Goal: Task Accomplishment & Management: Manage account settings

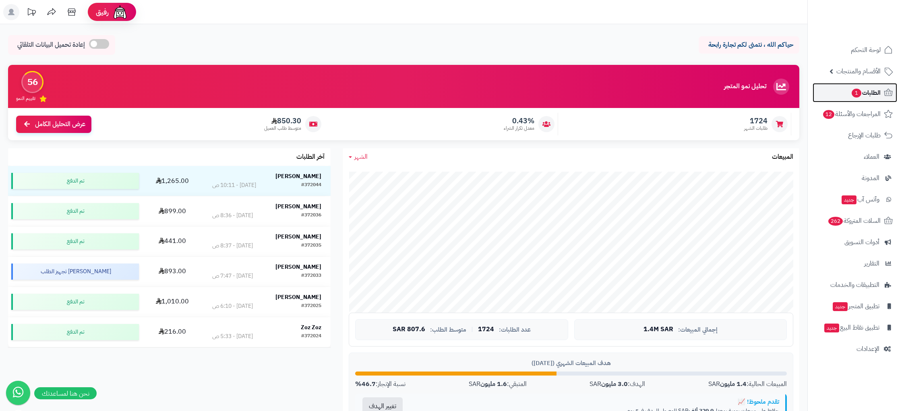
click at [874, 98] on span "الطلبات 1" at bounding box center [866, 92] width 30 height 11
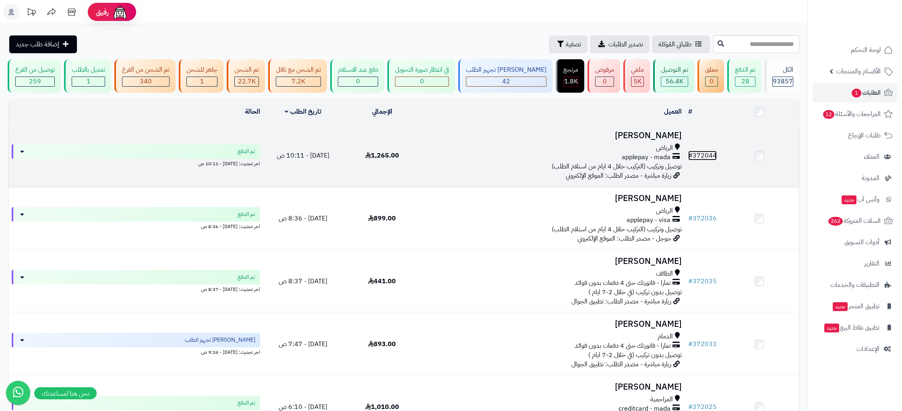
click at [712, 153] on link "# 372044" at bounding box center [702, 156] width 29 height 10
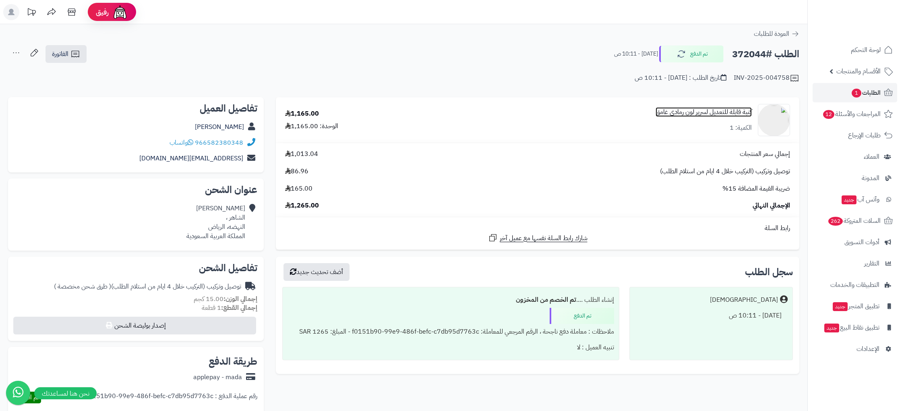
click at [735, 111] on link "كنبة قابلة للتعديل لسرير لون رمادي غامق" at bounding box center [704, 112] width 96 height 9
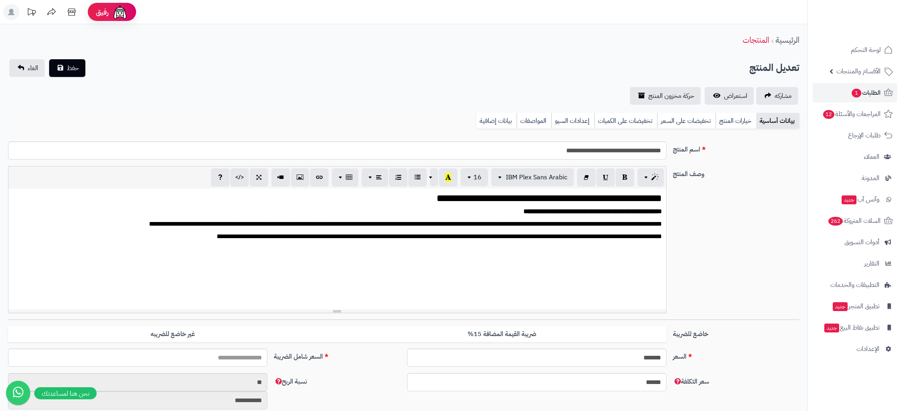
type input "*******"
click at [484, 122] on link "بيانات إضافية" at bounding box center [496, 121] width 40 height 16
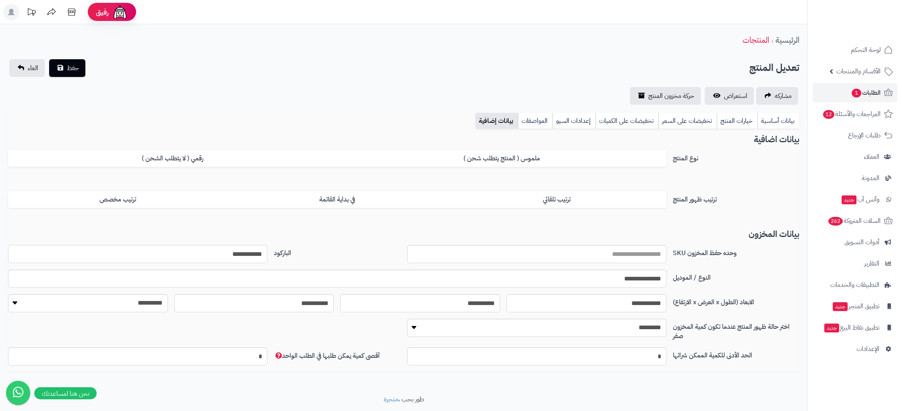
click at [245, 252] on input "**********" at bounding box center [137, 254] width 259 height 18
click at [743, 98] on span "استعراض" at bounding box center [735, 96] width 23 height 10
click at [860, 358] on nav "لوحة التحكم الأقسام والمنتجات المنتجات الأقسام الماركات مواصفات المنتجات مواصفا…" at bounding box center [854, 215] width 95 height 411
click at [871, 348] on span "الإعدادات" at bounding box center [868, 348] width 23 height 11
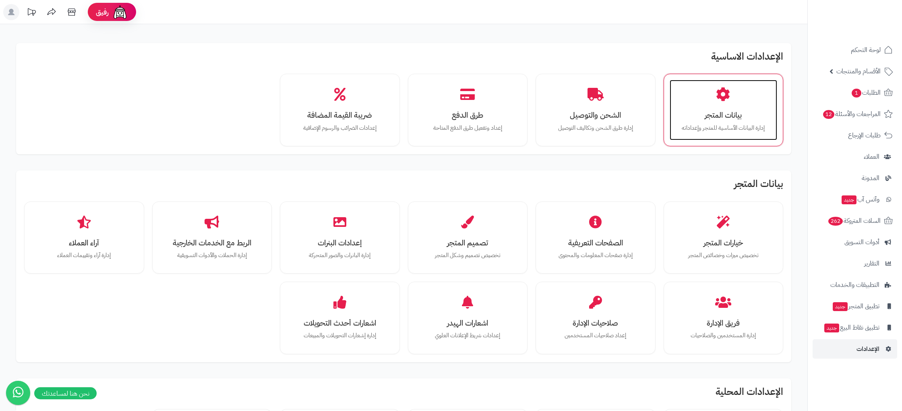
click at [726, 99] on icon at bounding box center [723, 94] width 14 height 14
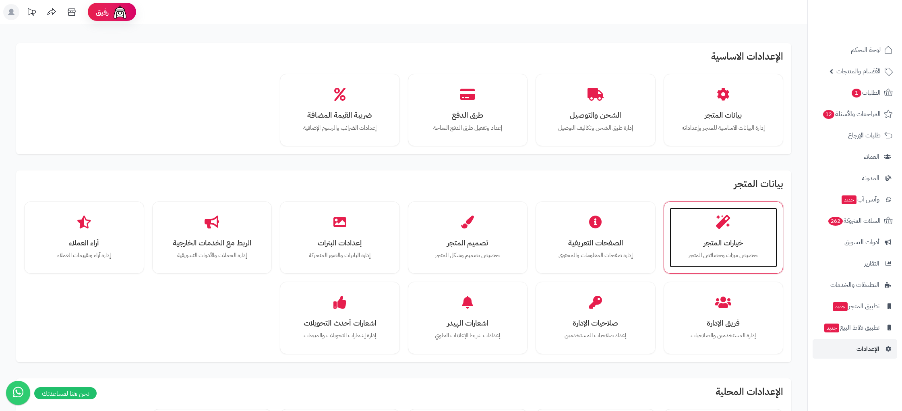
click at [748, 241] on h3 "خيارات المتجر" at bounding box center [724, 242] width 92 height 8
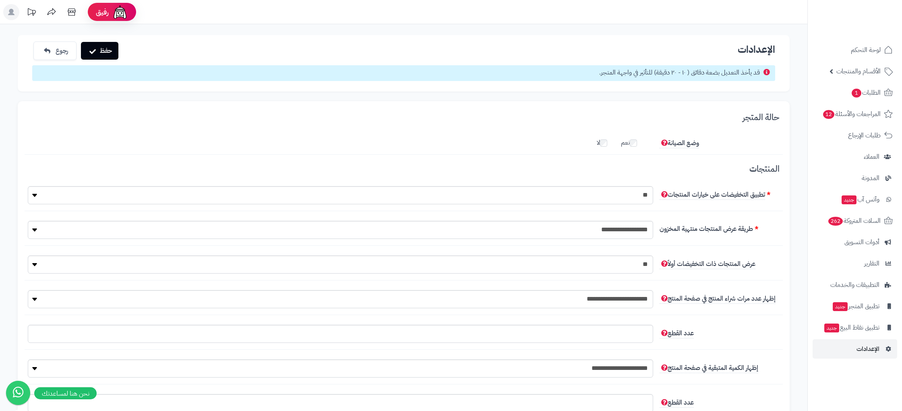
scroll to position [16, 0]
click at [638, 236] on select "**********" at bounding box center [340, 230] width 625 height 18
select select "****"
click at [28, 221] on select "**********" at bounding box center [340, 230] width 625 height 18
click at [117, 49] on button "حفظ" at bounding box center [99, 50] width 37 height 18
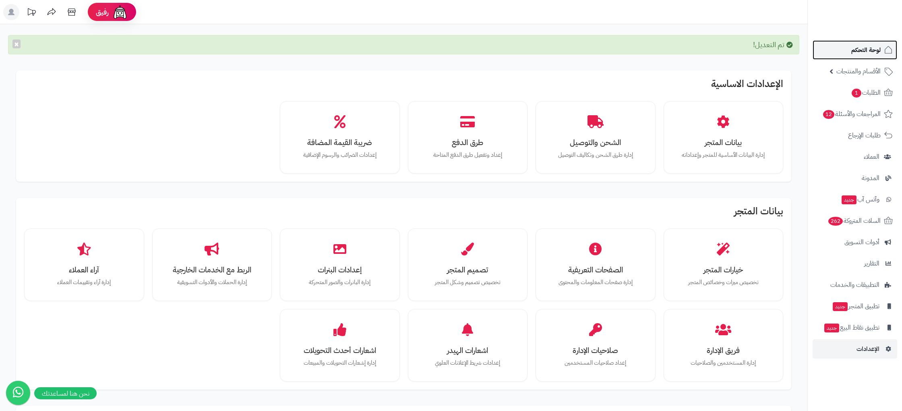
click at [865, 48] on span "لوحة التحكم" at bounding box center [865, 49] width 29 height 11
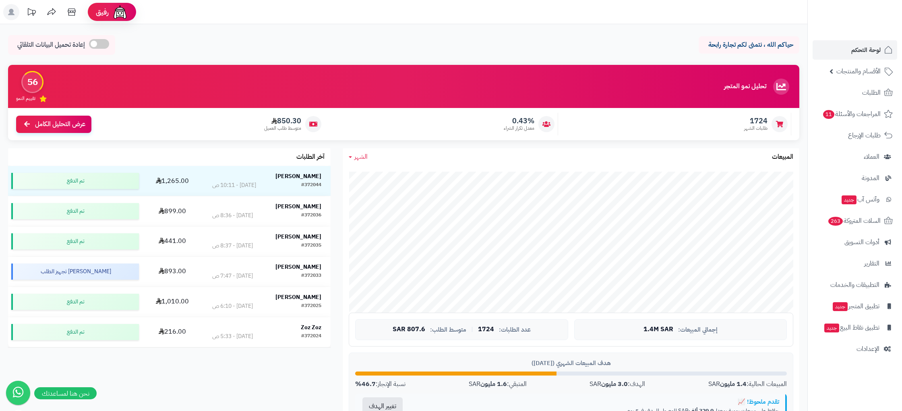
drag, startPoint x: 700, startPoint y: 24, endPoint x: 722, endPoint y: 19, distance: 23.5
click at [700, 24] on header "رفيق ! الطلبات معالجة مكتمل إرجاع المنتجات العملاء المتواجدون الان 225129 عملاء…" at bounding box center [451, 12] width 902 height 24
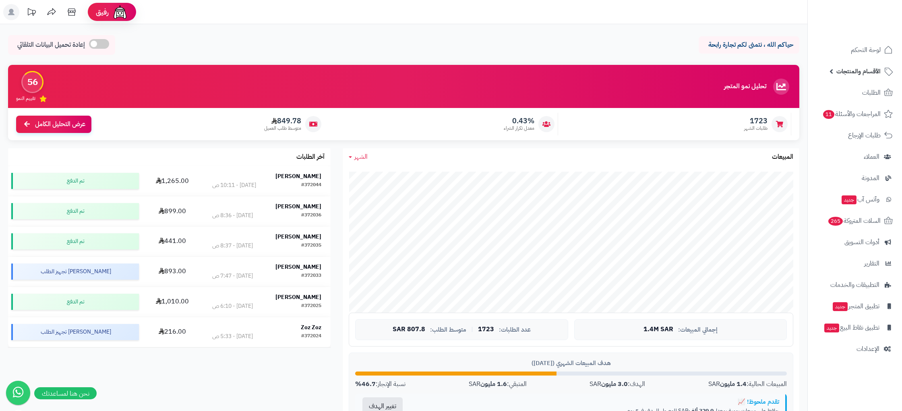
drag, startPoint x: 869, startPoint y: 75, endPoint x: 870, endPoint y: 83, distance: 8.1
click at [869, 75] on span "الأقسام والمنتجات" at bounding box center [858, 71] width 44 height 11
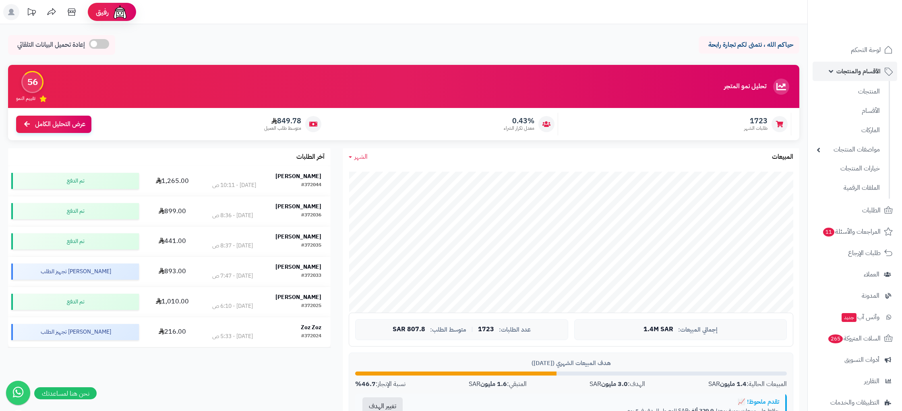
click at [874, 69] on span "الأقسام والمنتجات" at bounding box center [858, 71] width 44 height 11
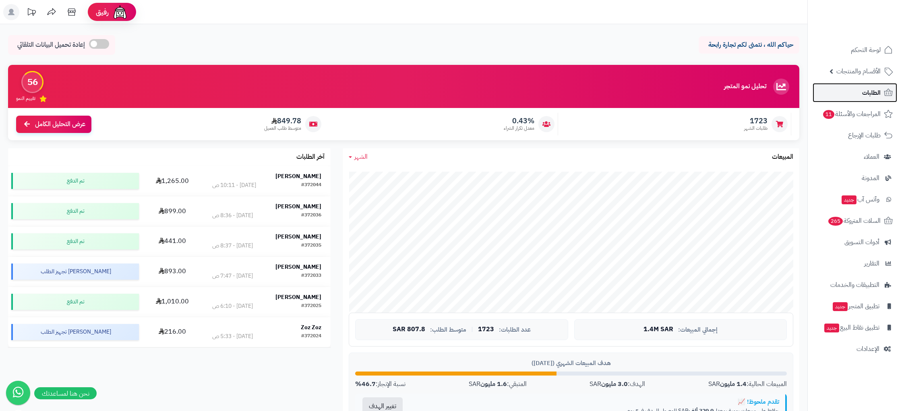
click at [879, 96] on span "الطلبات" at bounding box center [871, 92] width 19 height 11
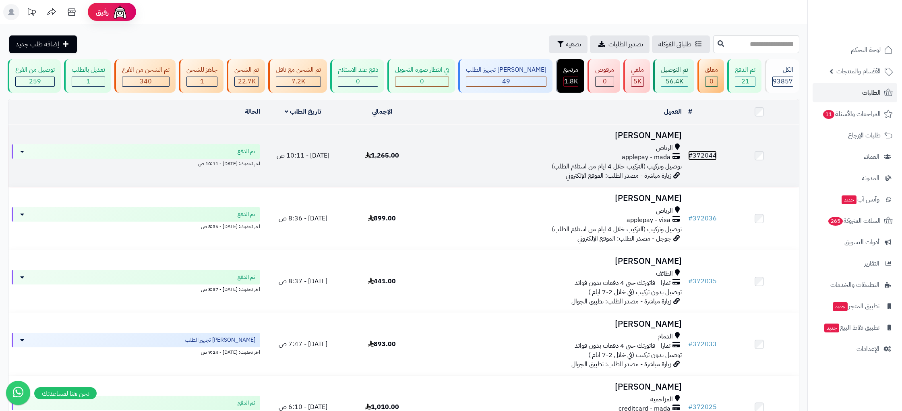
click at [708, 154] on link "# 372044" at bounding box center [702, 156] width 29 height 10
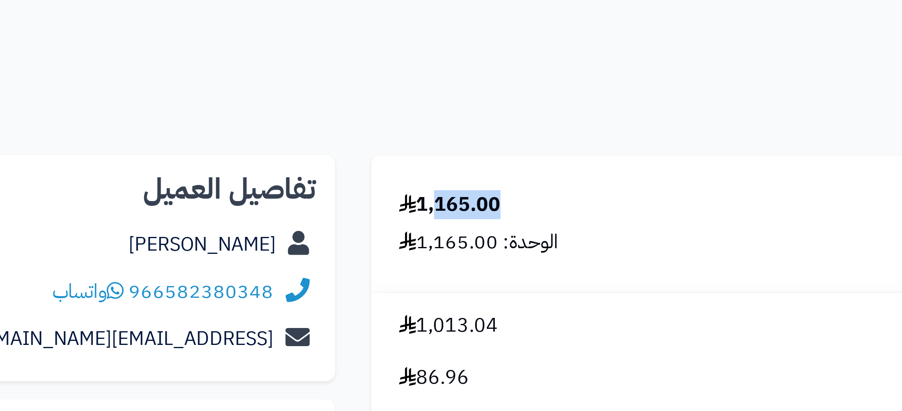
drag, startPoint x: 319, startPoint y: 116, endPoint x: 294, endPoint y: 115, distance: 24.6
click at [296, 115] on div "1,165.00 الوحدة: 1,165.00" at bounding box center [359, 120] width 161 height 22
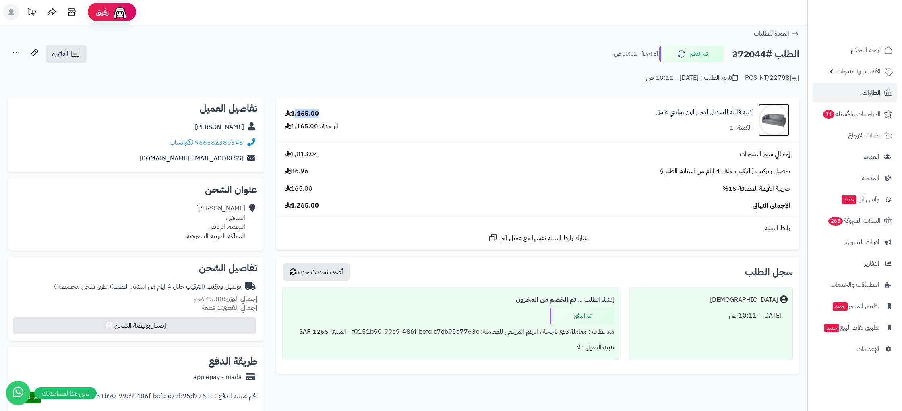
click at [764, 132] on link at bounding box center [773, 120] width 31 height 32
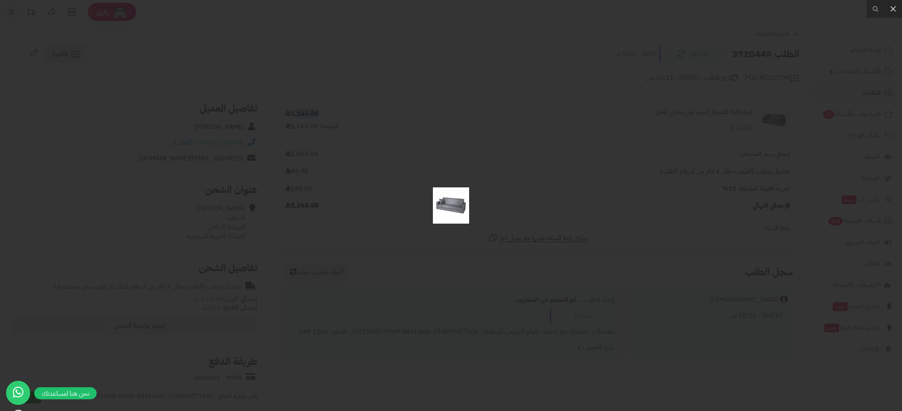
drag, startPoint x: 737, startPoint y: 78, endPoint x: 741, endPoint y: 77, distance: 4.3
click at [737, 78] on div at bounding box center [451, 205] width 902 height 411
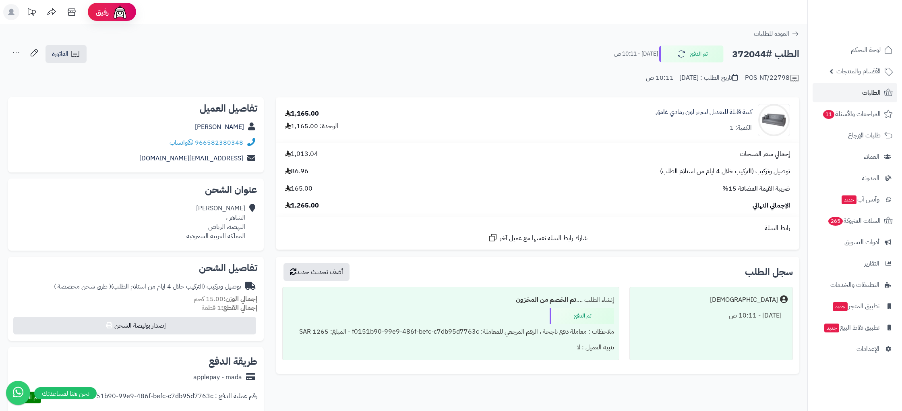
click at [730, 107] on div "كنبة قابلة للتعديل لسرير لون رمادي غامق الكمية: 1" at bounding box center [621, 120] width 350 height 32
click at [729, 109] on link "كنبة قابلة للتعديل لسرير لون رمادي غامق" at bounding box center [704, 112] width 96 height 9
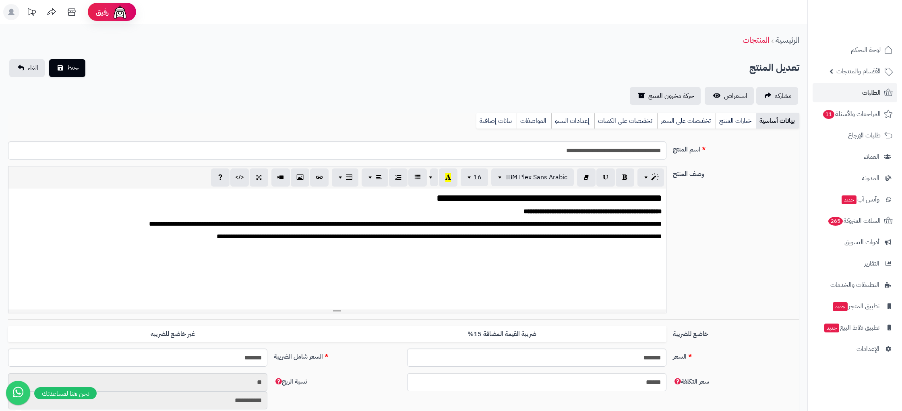
scroll to position [1154, 0]
click at [503, 127] on link "بيانات إضافية" at bounding box center [496, 121] width 40 height 16
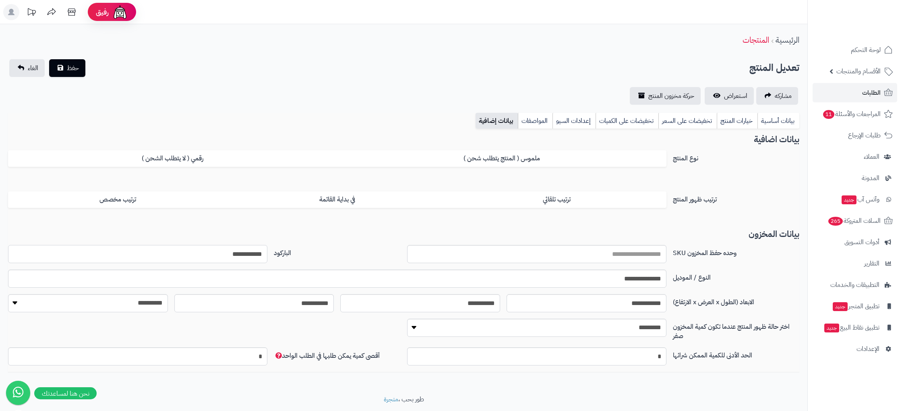
click at [255, 254] on input "**********" at bounding box center [137, 254] width 259 height 18
click at [729, 98] on span "استعراض" at bounding box center [735, 96] width 23 height 10
click at [877, 52] on span "لوحة التحكم" at bounding box center [865, 49] width 29 height 11
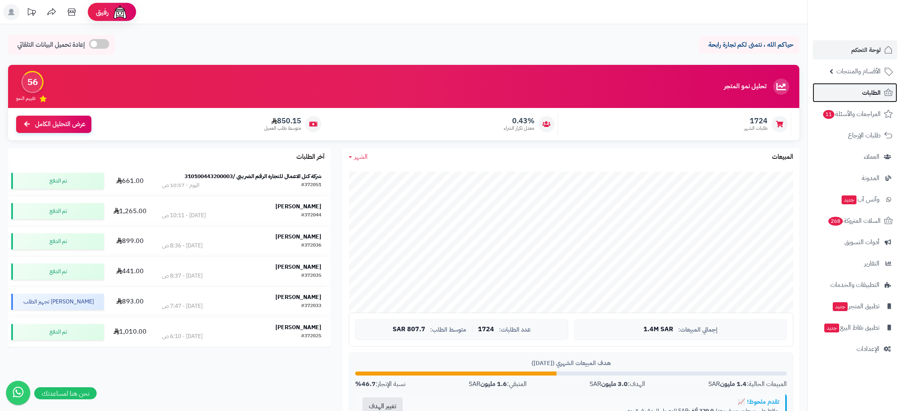
click at [871, 94] on span "الطلبات" at bounding box center [871, 92] width 19 height 11
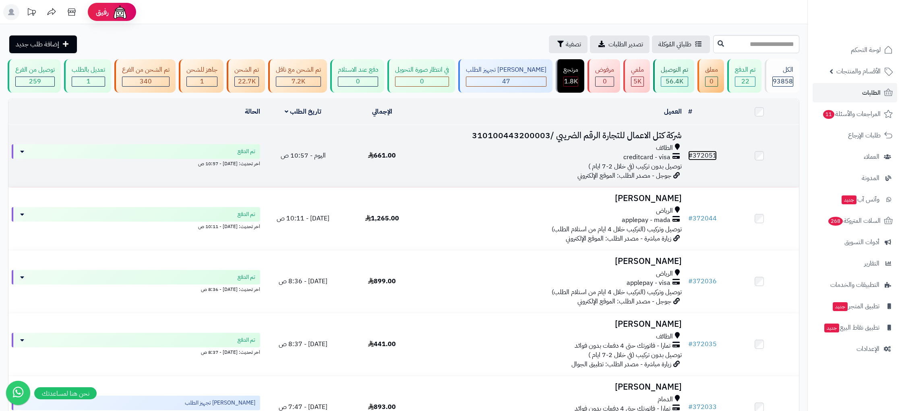
click at [700, 155] on link "# 372051" at bounding box center [702, 156] width 29 height 10
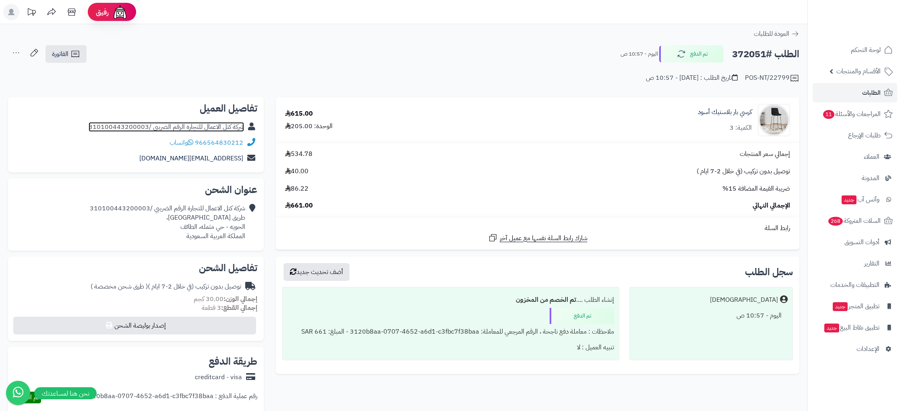
click at [232, 127] on link "شركة كتل الاعمال للتجارة الرقم الضريبي /310100443200003" at bounding box center [166, 127] width 155 height 10
click at [232, 126] on link "شركة كتل الاعمال للتجارة الرقم الضريبي /310100443200003" at bounding box center [166, 127] width 155 height 10
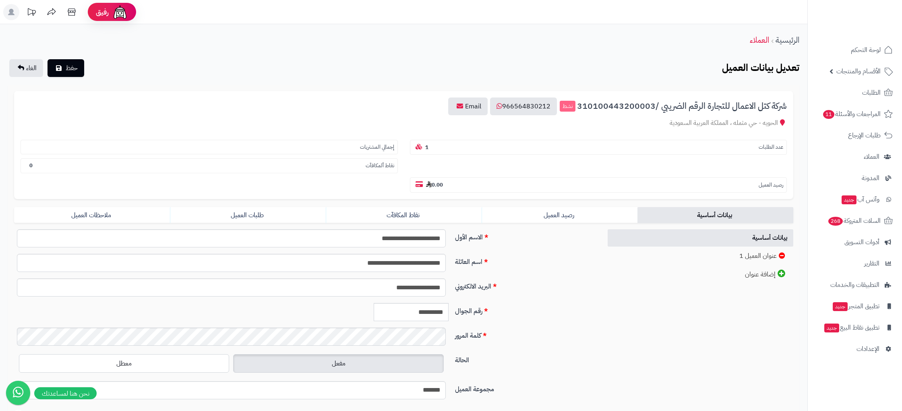
click at [623, 109] on span "شركة كتل الاعمال للتجارة الرقم الضريبي /310100443200003" at bounding box center [682, 105] width 210 height 9
click at [621, 105] on span "شركة كتل الاعمال للتجارة الرقم الضريبي /310100443200003" at bounding box center [682, 105] width 210 height 9
copy span "310100443200003"
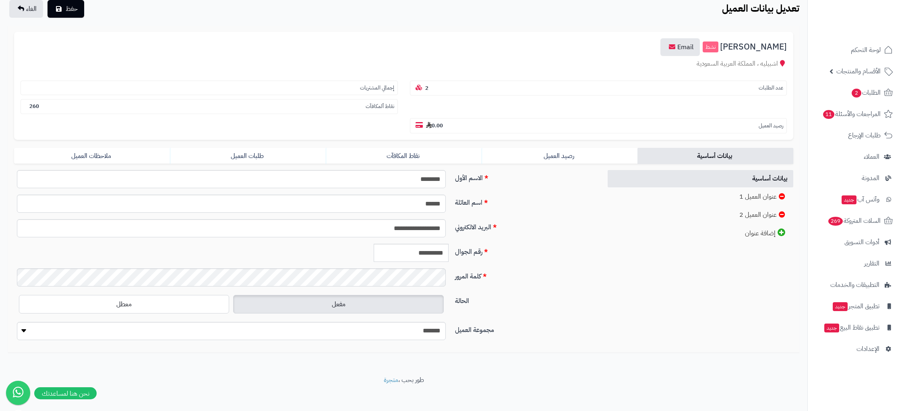
scroll to position [64, 0]
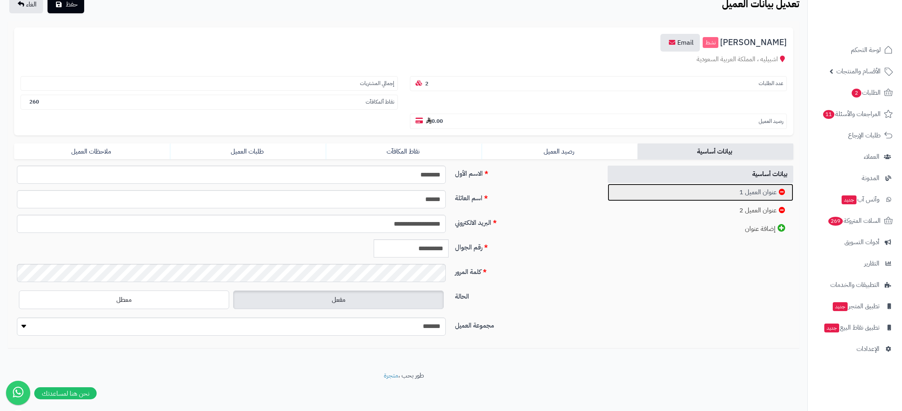
click at [721, 198] on link "عنوان العميل 1" at bounding box center [701, 192] width 186 height 17
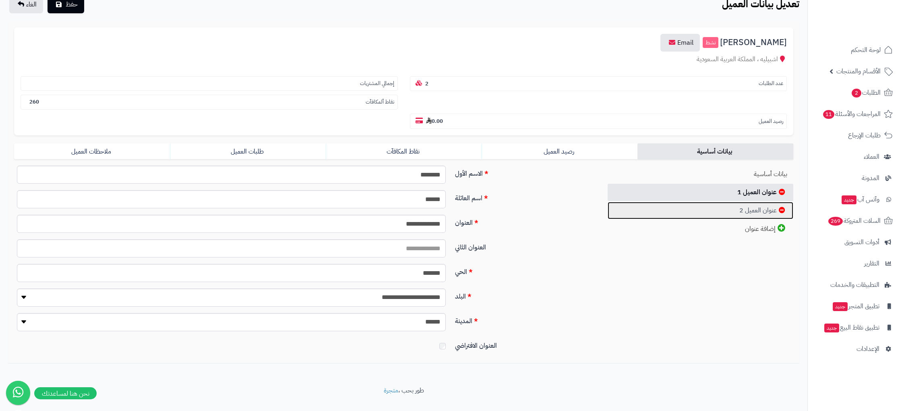
click at [733, 215] on link "عنوان العميل 2" at bounding box center [701, 210] width 186 height 17
click at [729, 193] on link "عنوان العميل 1" at bounding box center [701, 192] width 186 height 17
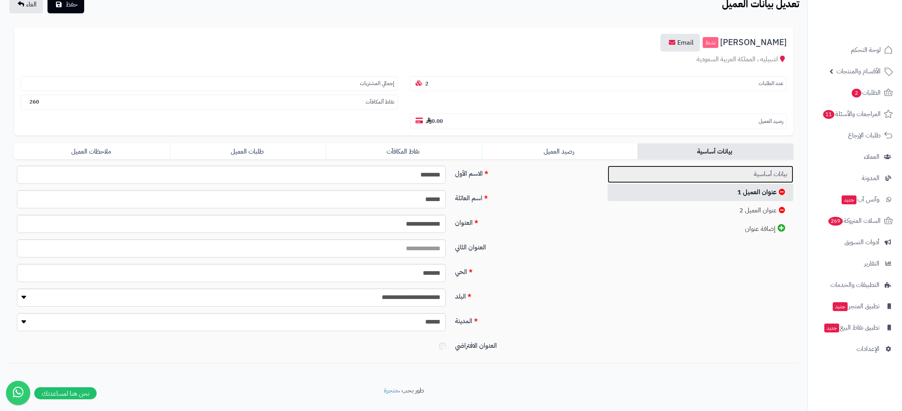
click at [754, 181] on link "بيانات أساسية" at bounding box center [701, 174] width 186 height 17
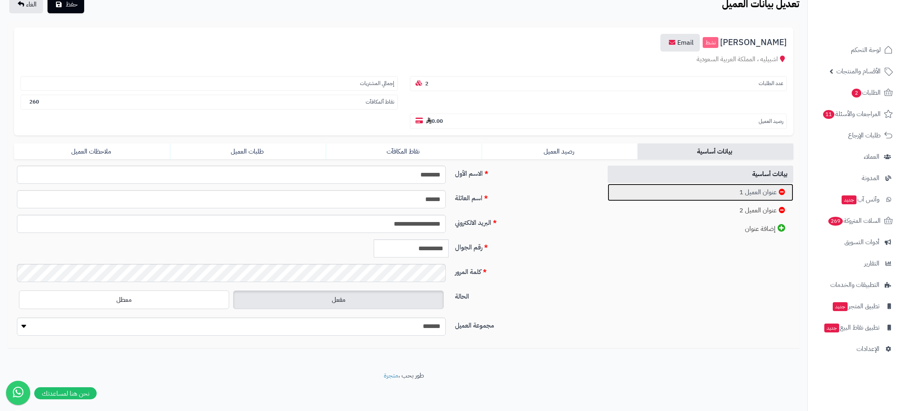
click at [748, 190] on link "عنوان العميل 1" at bounding box center [701, 192] width 186 height 17
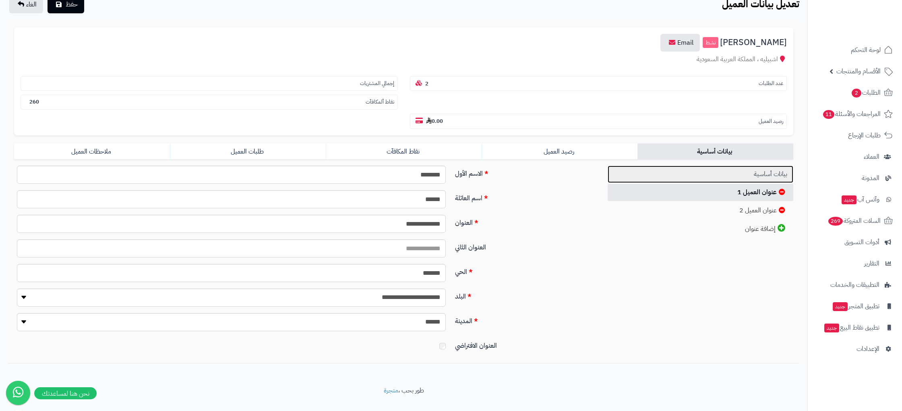
click at [761, 177] on link "بيانات أساسية" at bounding box center [701, 174] width 186 height 17
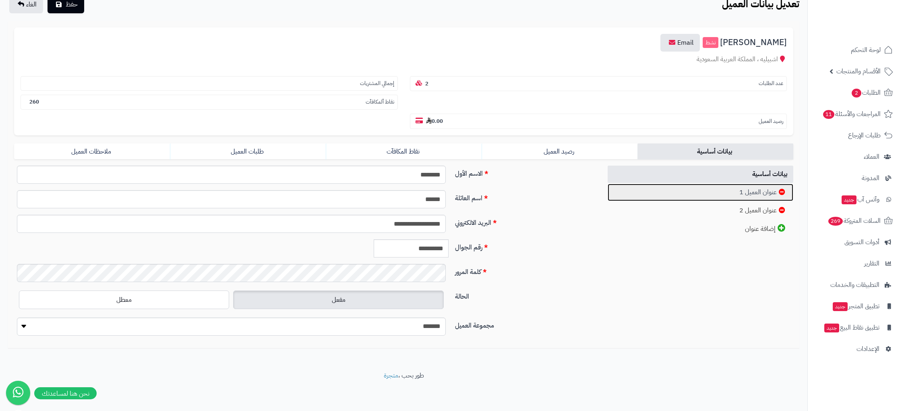
click at [733, 190] on link "عنوان العميل 1" at bounding box center [701, 192] width 186 height 17
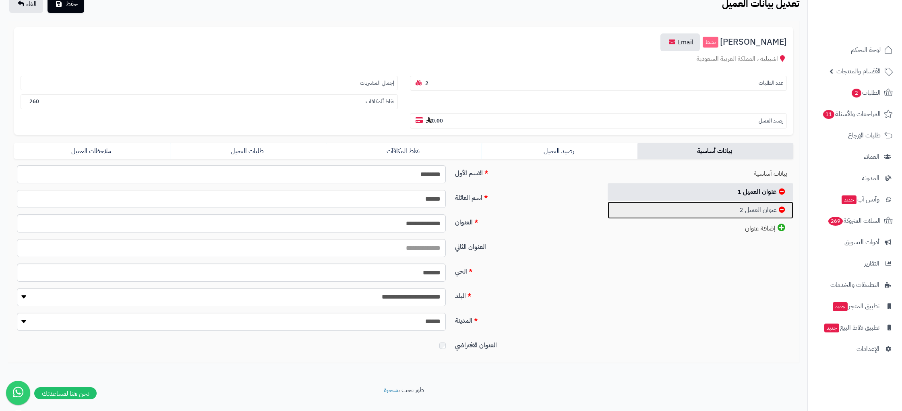
click at [733, 209] on link "عنوان العميل 2" at bounding box center [701, 209] width 186 height 17
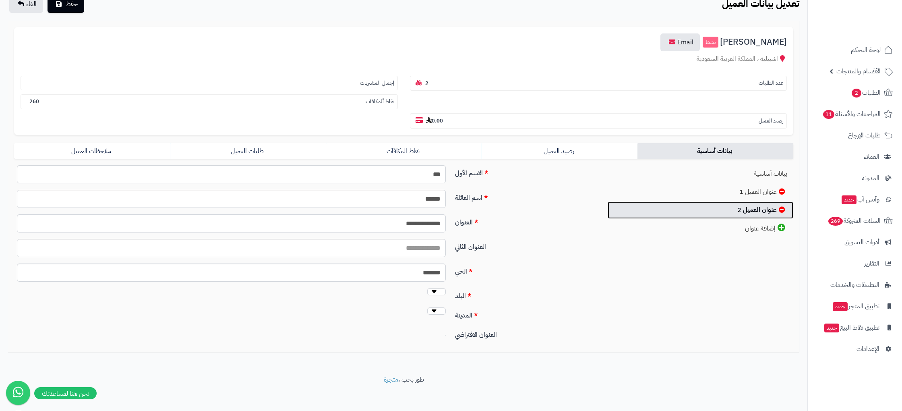
scroll to position [60, 0]
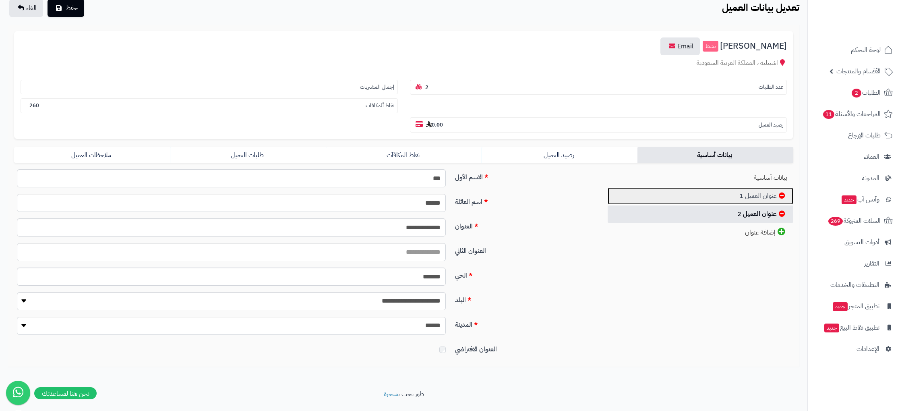
click at [738, 197] on link "عنوان العميل 1" at bounding box center [701, 195] width 186 height 17
click at [738, 206] on link "عنوان العميل 2" at bounding box center [701, 213] width 186 height 17
click at [739, 199] on link "عنوان العميل 1" at bounding box center [701, 195] width 186 height 17
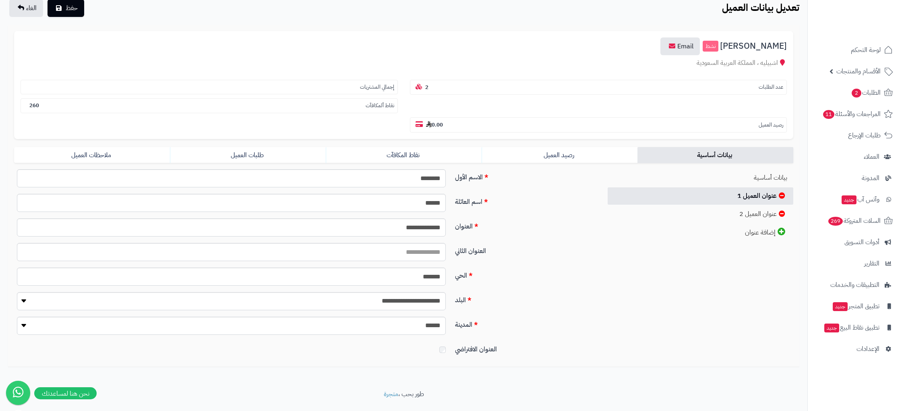
click at [642, 323] on div "**********" at bounding box center [403, 264] width 791 height 191
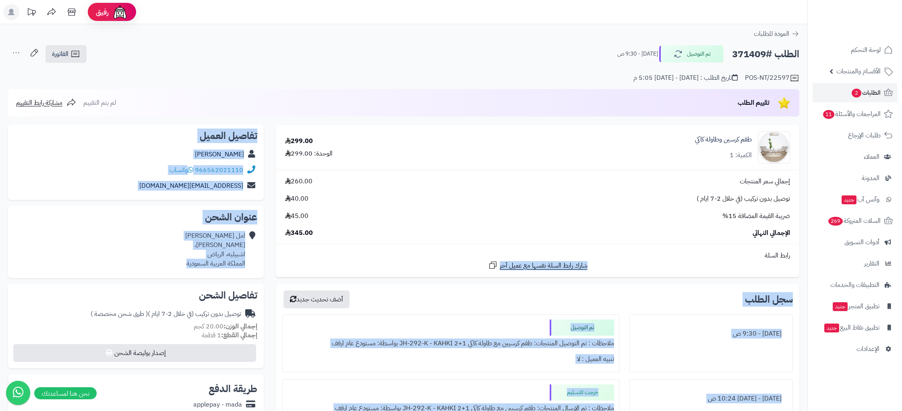
drag, startPoint x: 186, startPoint y: 263, endPoint x: 258, endPoint y: 253, distance: 72.8
click at [279, 252] on div "**********" at bounding box center [403, 400] width 803 height 552
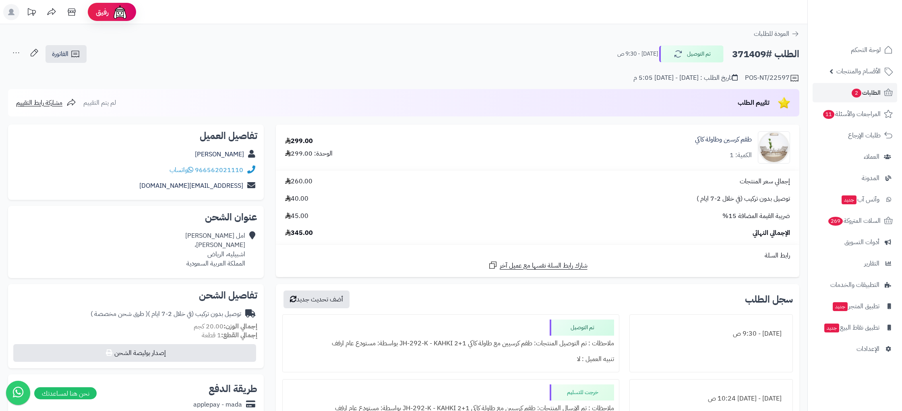
click at [245, 253] on div "امل المسند عبدالله بن قيس، اشبيليه، الرياض المملكة العربية السعودية" at bounding box center [135, 249] width 243 height 43
click at [245, 253] on div "امل المسند عبدالله بن قيس، اشبيليه، الرياض المملكة العربية السعودية" at bounding box center [215, 249] width 60 height 37
click at [245, 253] on div "امل المسند عبدالله بن قيس، اشبيليه، الرياض المملكة العربية السعودية" at bounding box center [135, 249] width 243 height 43
click at [220, 153] on link "عبدالله المسند" at bounding box center [219, 154] width 49 height 10
click at [745, 100] on span "تقييم الطلب" at bounding box center [754, 103] width 32 height 10
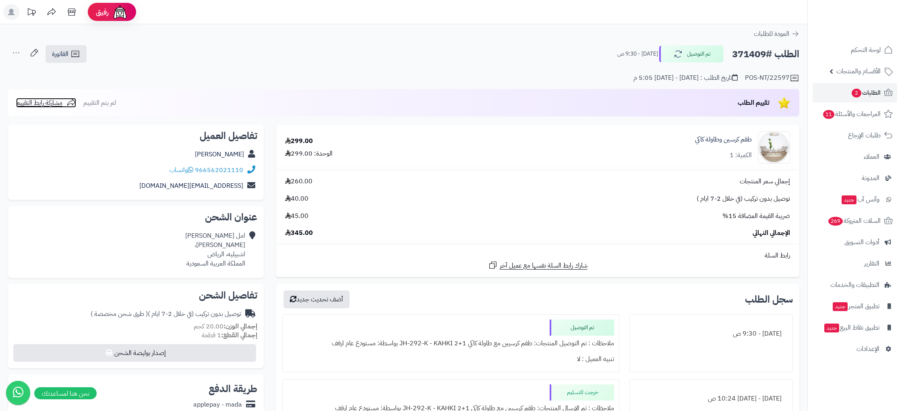
click at [50, 101] on span "مشاركة رابط التقييم" at bounding box center [39, 103] width 46 height 10
click at [29, 103] on span "تم النسخ" at bounding box center [27, 103] width 22 height 10
click at [881, 93] on link "الطلبات 2" at bounding box center [855, 92] width 85 height 19
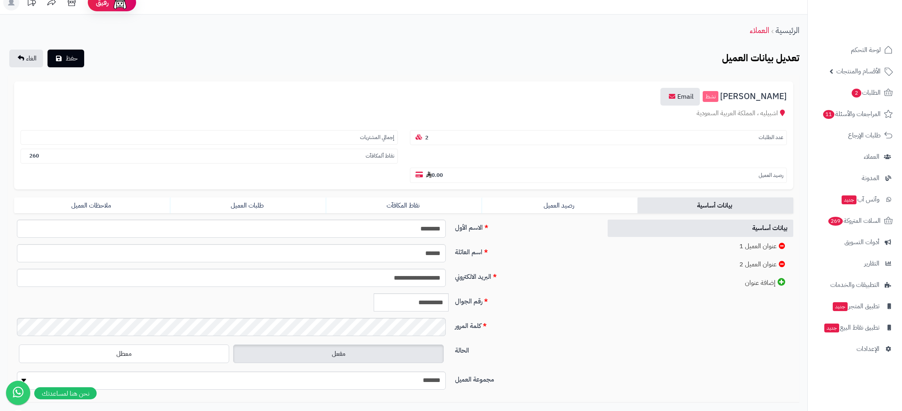
scroll to position [64, 0]
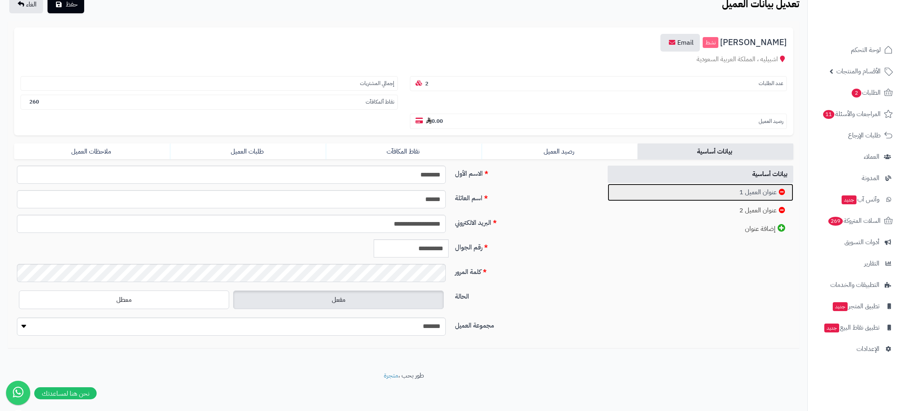
click at [736, 197] on link "عنوان العميل 1" at bounding box center [701, 192] width 186 height 17
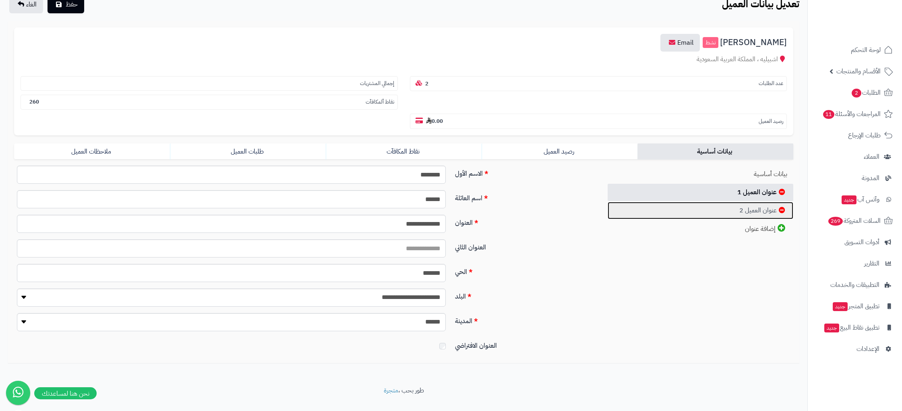
click at [748, 212] on link "عنوان العميل 2" at bounding box center [701, 210] width 186 height 17
click at [743, 197] on link "عنوان العميل 1" at bounding box center [701, 192] width 186 height 17
drag, startPoint x: 758, startPoint y: 210, endPoint x: 761, endPoint y: 215, distance: 5.6
click at [758, 210] on link "عنوان العميل 2" at bounding box center [701, 210] width 186 height 17
click at [758, 193] on link "عنوان العميل 1" at bounding box center [701, 192] width 186 height 17
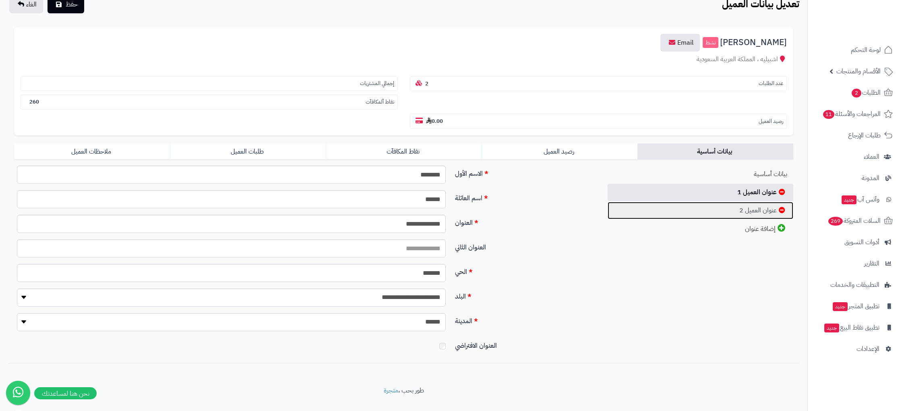
click at [755, 206] on link "عنوان العميل 2" at bounding box center [701, 210] width 186 height 17
drag, startPoint x: 763, startPoint y: 199, endPoint x: 761, endPoint y: 208, distance: 9.5
click at [763, 199] on link "عنوان العميل 1" at bounding box center [701, 192] width 186 height 17
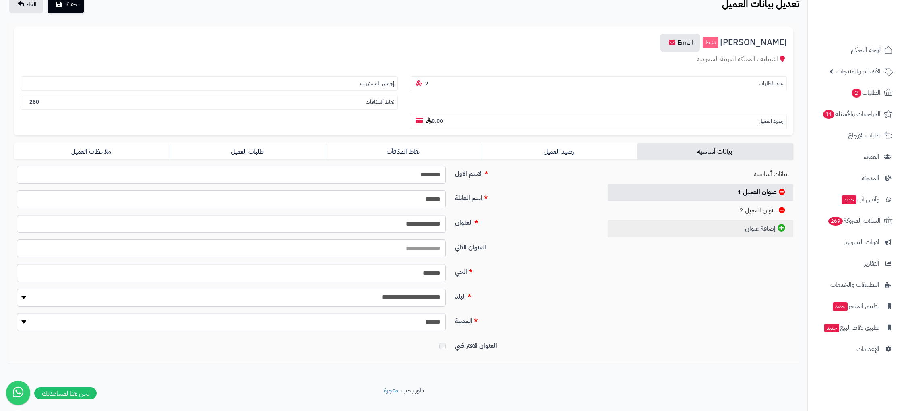
click at [765, 221] on link "إضافة عنوان" at bounding box center [701, 229] width 186 height 18
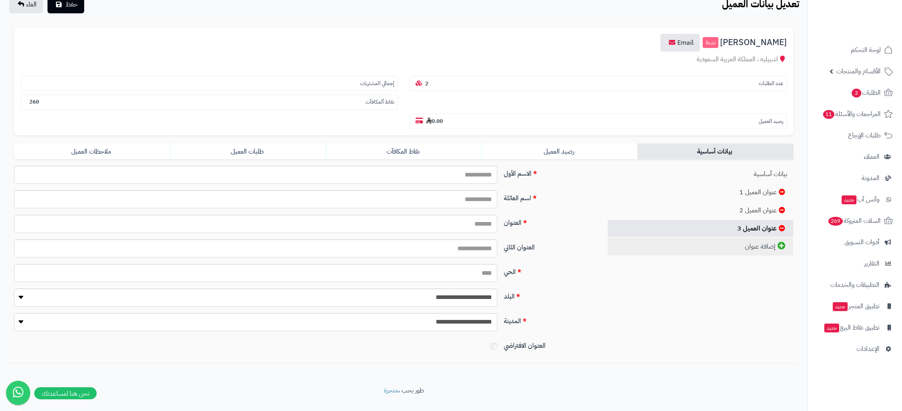
click at [750, 241] on link "إضافة عنوان" at bounding box center [701, 247] width 186 height 18
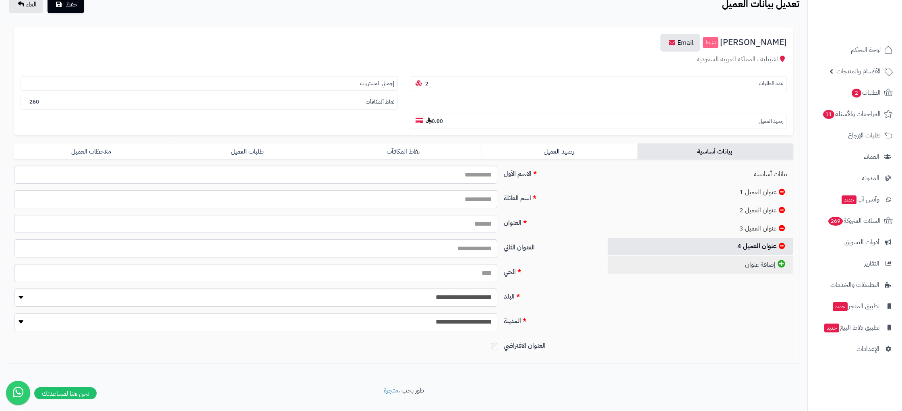
click at [770, 270] on link "إضافة عنوان" at bounding box center [701, 265] width 186 height 18
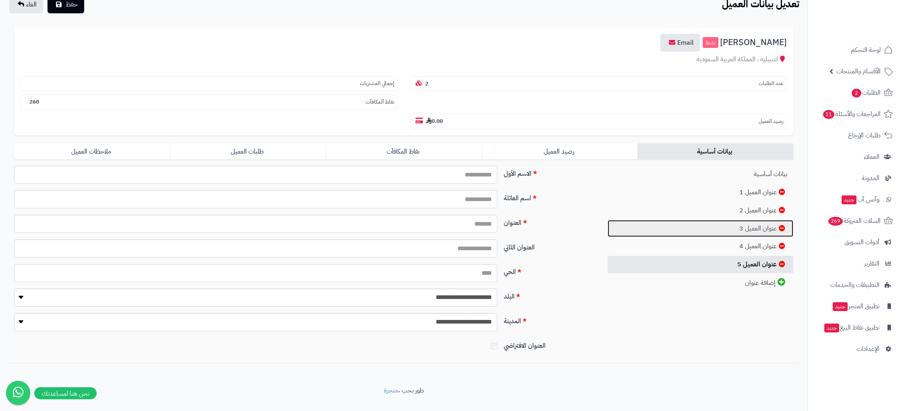
click at [788, 226] on link "عنوان العميل 3" at bounding box center [701, 228] width 186 height 17
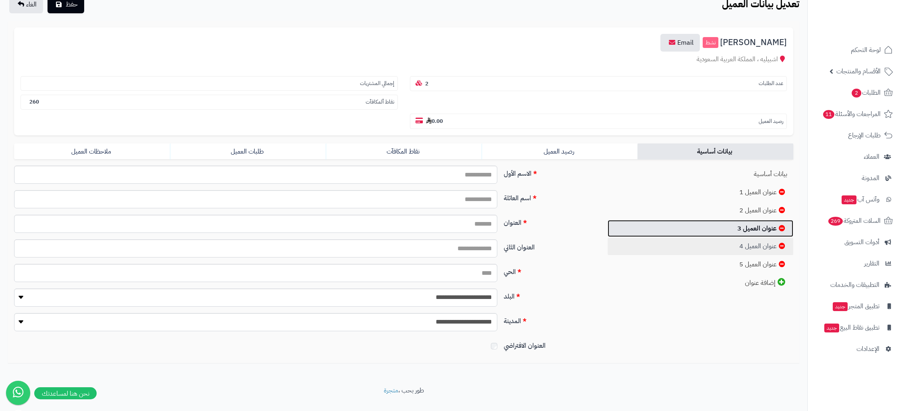
click at [783, 228] on icon at bounding box center [782, 228] width 6 height 6
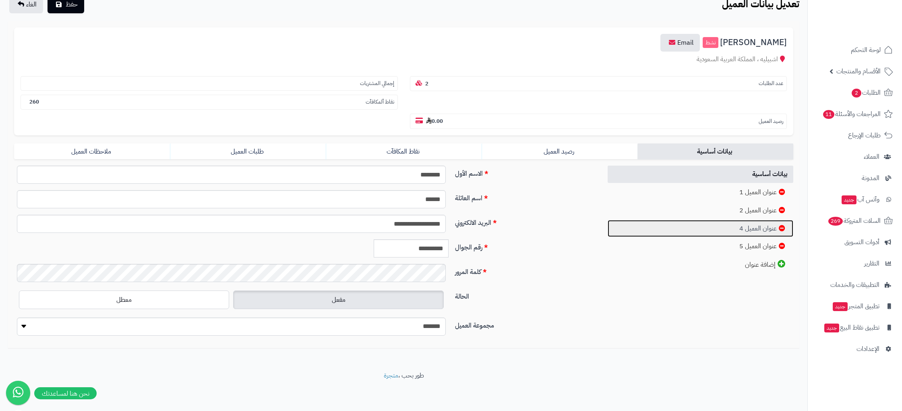
click at [783, 228] on icon at bounding box center [782, 228] width 6 height 6
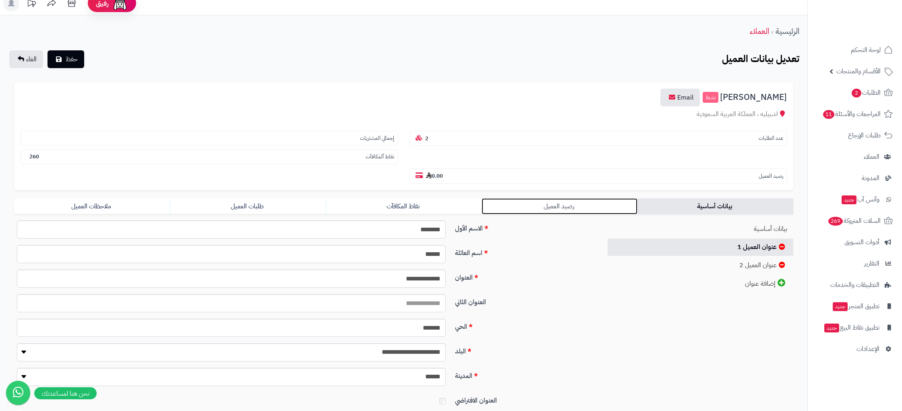
drag, startPoint x: 0, startPoint y: 0, endPoint x: 557, endPoint y: 157, distance: 578.6
click at [557, 198] on link "رصيد العميل" at bounding box center [560, 206] width 156 height 16
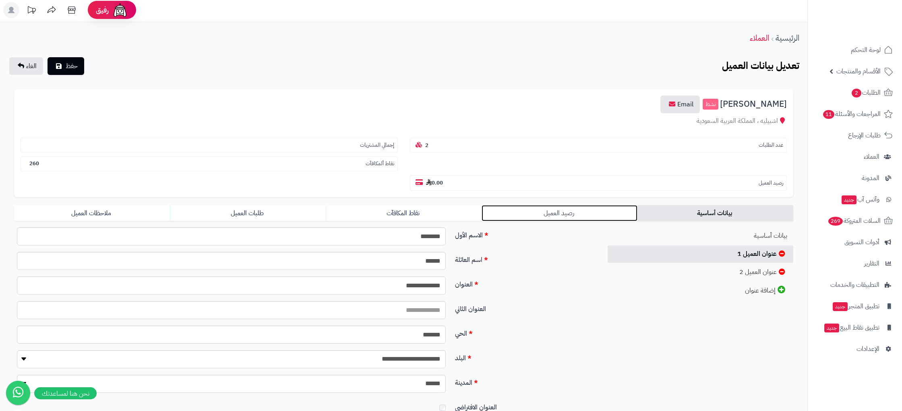
scroll to position [2, 0]
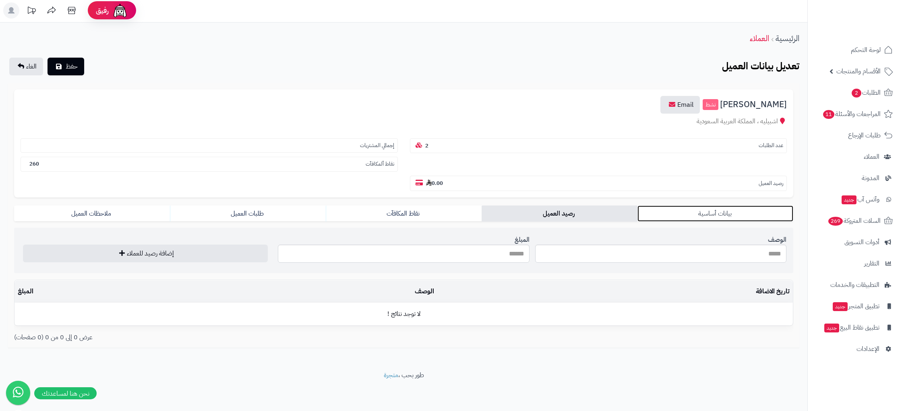
click at [700, 207] on link "بيانات أساسية" at bounding box center [716, 213] width 156 height 16
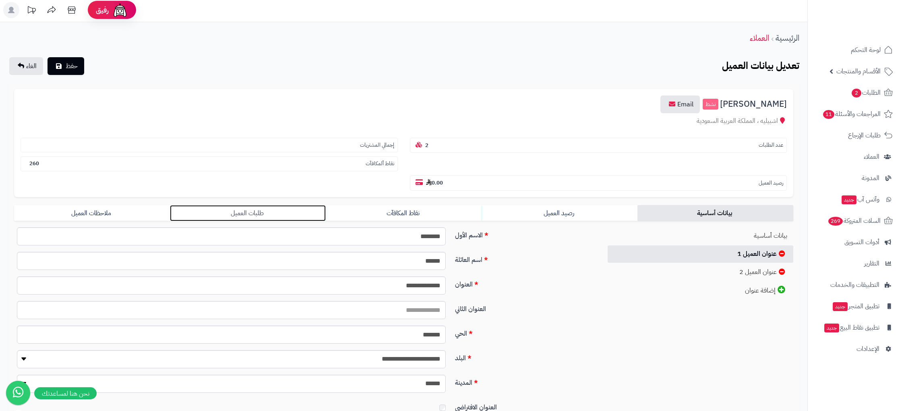
click at [248, 213] on link "طلبات العميل" at bounding box center [248, 213] width 156 height 16
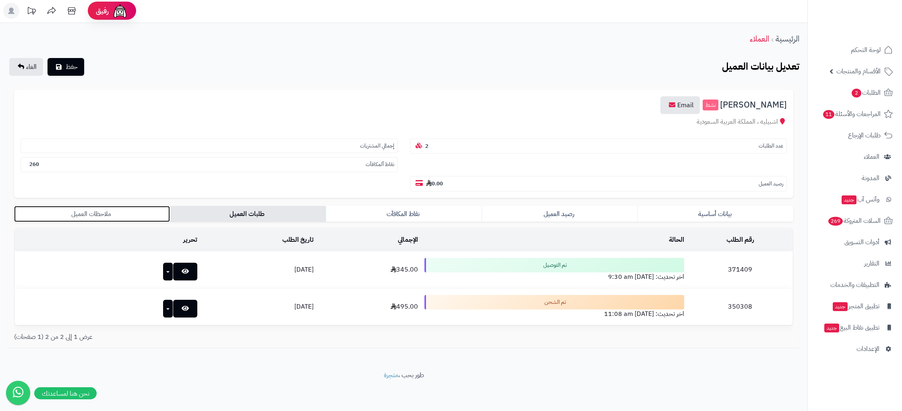
click at [116, 216] on link "ملاحظات العميل" at bounding box center [92, 214] width 156 height 16
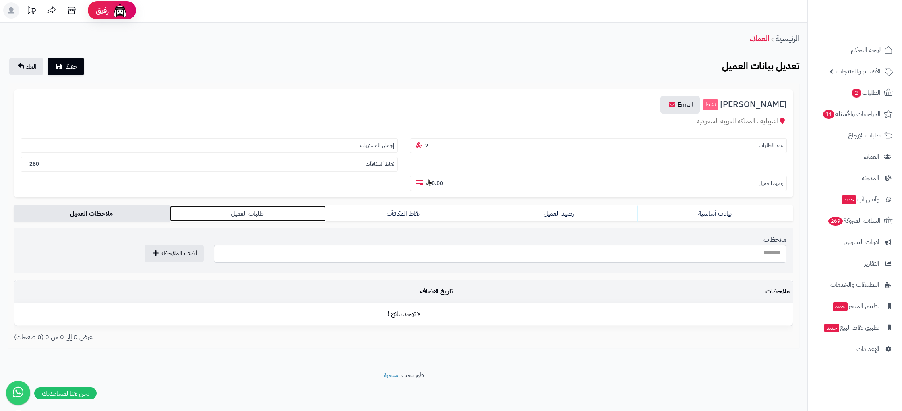
click at [226, 210] on link "طلبات العميل" at bounding box center [248, 213] width 156 height 16
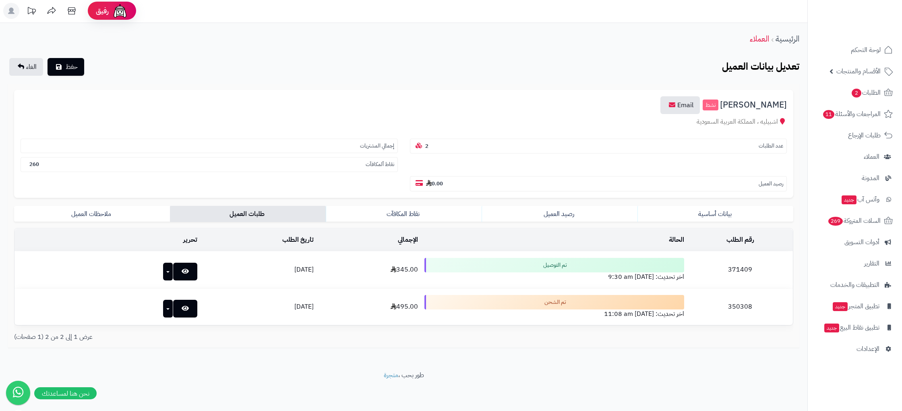
drag, startPoint x: 738, startPoint y: 103, endPoint x: 729, endPoint y: 103, distance: 9.3
click at [738, 103] on span "[PERSON_NAME]" at bounding box center [753, 104] width 67 height 9
click at [466, 64] on div "تعديل بيانات العميل حفظ الغاء" at bounding box center [403, 67] width 791 height 18
click at [719, 66] on div "تعديل بيانات العميل حفظ الغاء" at bounding box center [403, 67] width 791 height 18
click at [720, 66] on div "تعديل بيانات العميل حفظ الغاء" at bounding box center [403, 67] width 791 height 18
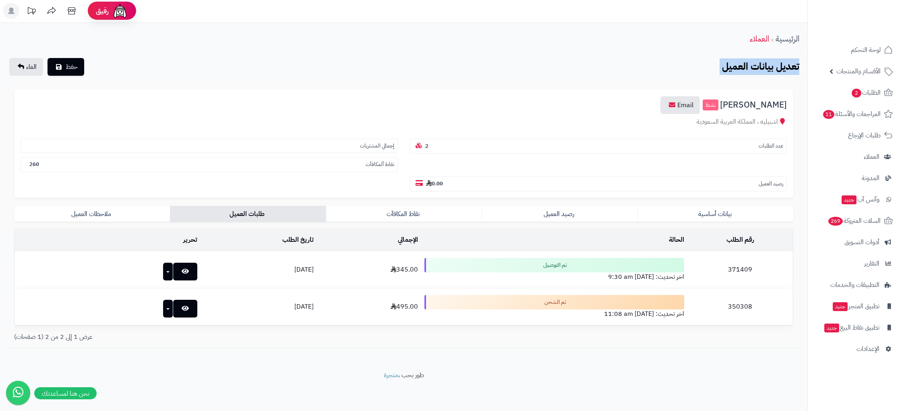
click at [719, 66] on div "تعديل بيانات العميل حفظ الغاء" at bounding box center [403, 67] width 791 height 18
